Goal: Task Accomplishment & Management: Use online tool/utility

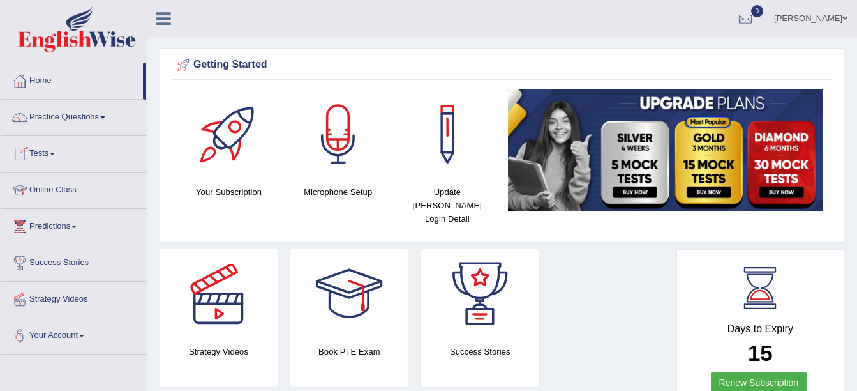
click at [44, 154] on link "Tests" at bounding box center [74, 152] width 146 height 32
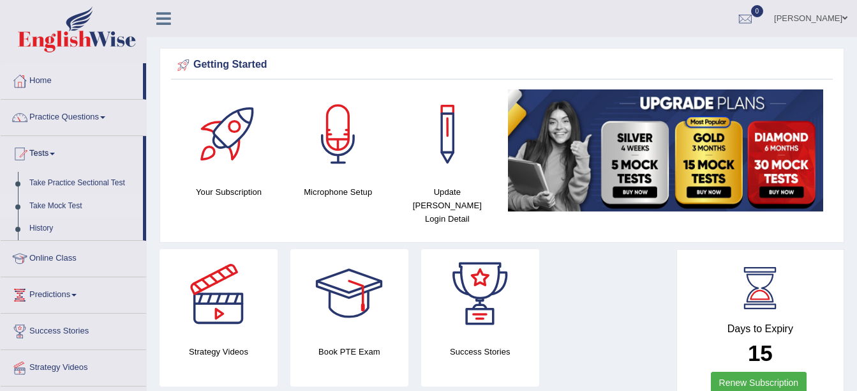
click at [59, 209] on link "Take Mock Test" at bounding box center [83, 206] width 119 height 23
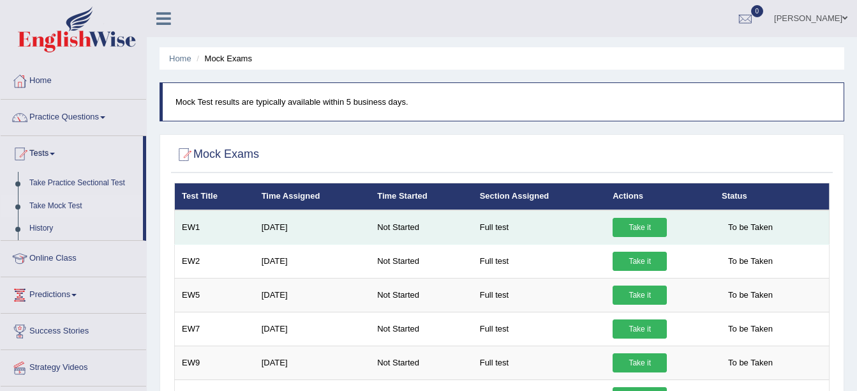
click at [633, 220] on link "Take it" at bounding box center [640, 227] width 54 height 19
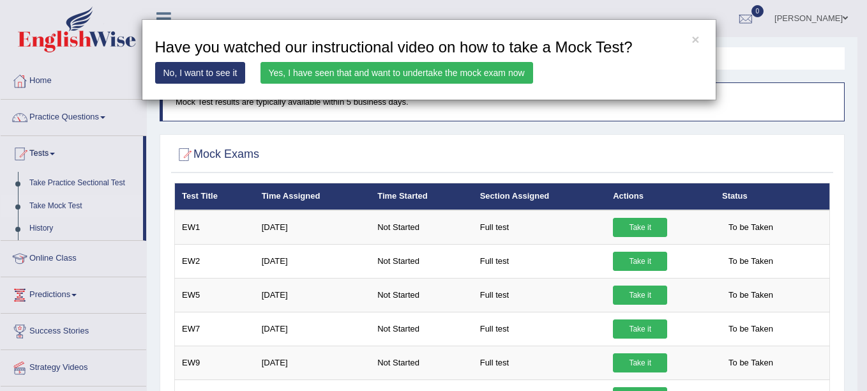
click at [396, 73] on link "Yes, I have seen that and want to undertake the mock exam now" at bounding box center [396, 73] width 273 height 22
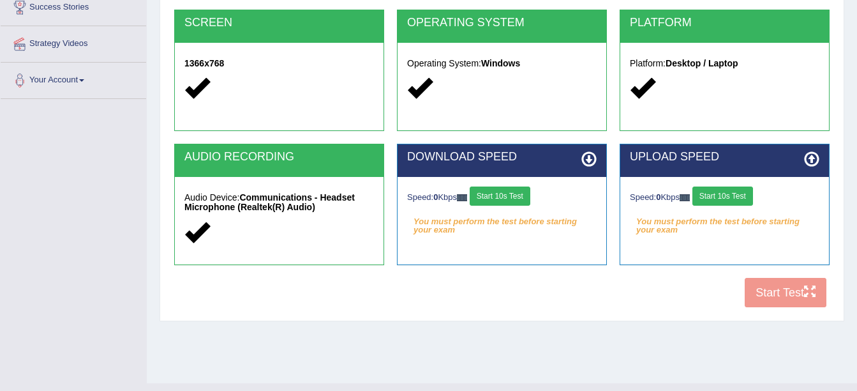
scroll to position [280, 0]
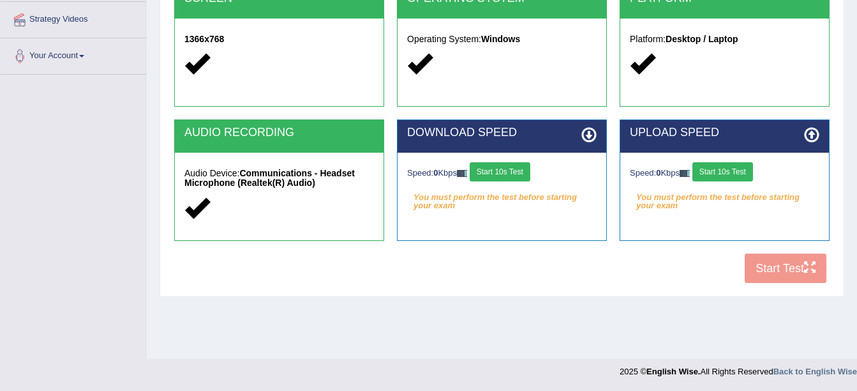
click at [519, 175] on button "Start 10s Test" at bounding box center [500, 171] width 61 height 19
click at [734, 176] on button "Start 10s Test" at bounding box center [723, 171] width 61 height 19
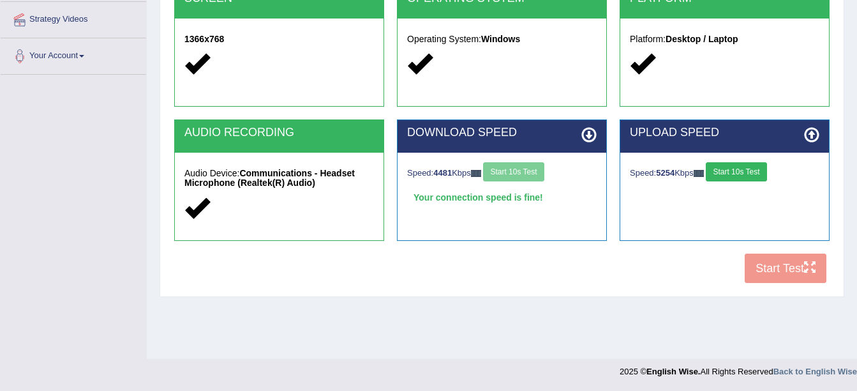
click at [732, 176] on button "Start 10s Test" at bounding box center [736, 171] width 61 height 19
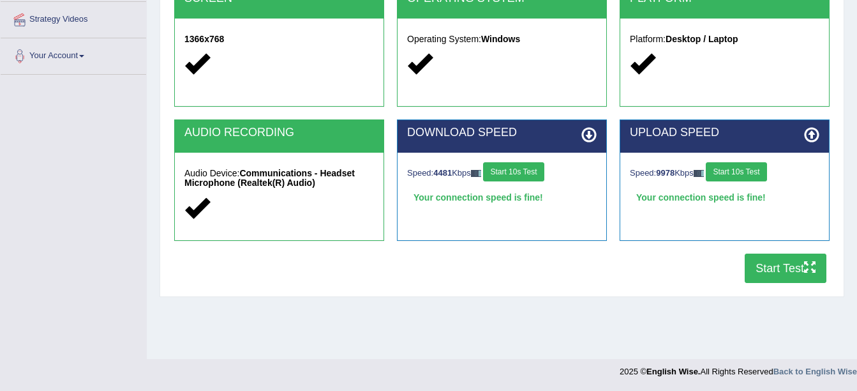
click at [779, 270] on button "Start Test" at bounding box center [786, 267] width 82 height 29
